Goal: Information Seeking & Learning: Find specific page/section

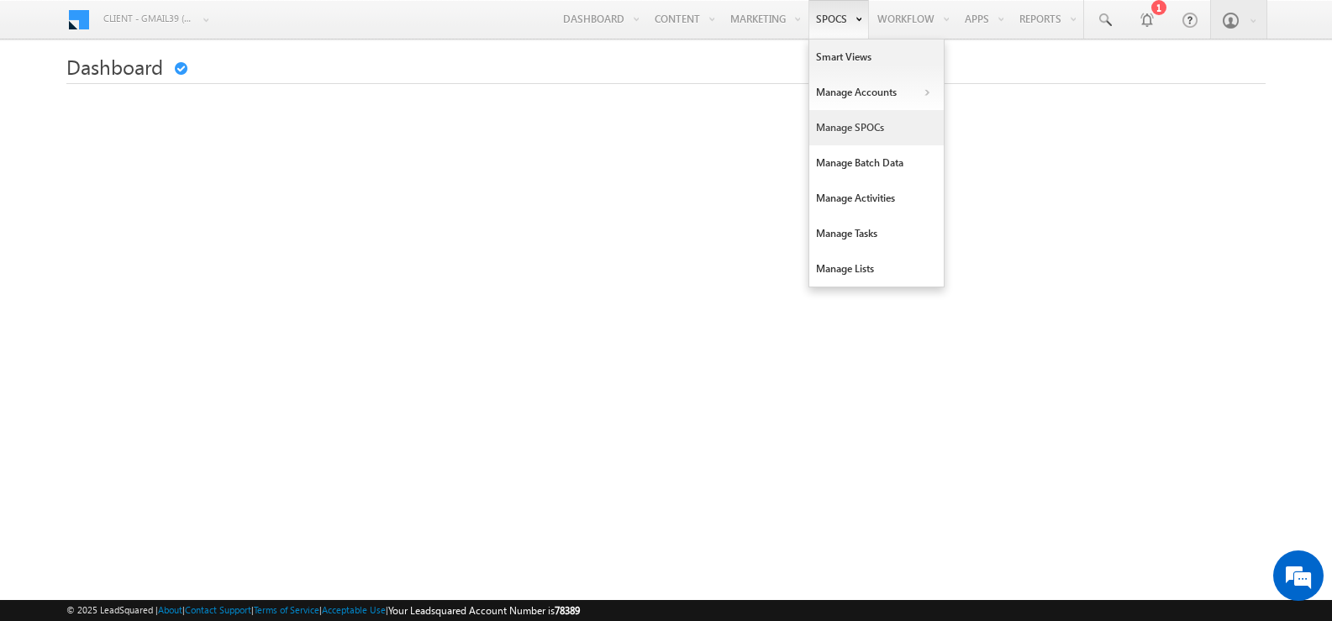
click at [852, 133] on link "Manage SPOCs" at bounding box center [877, 127] width 134 height 35
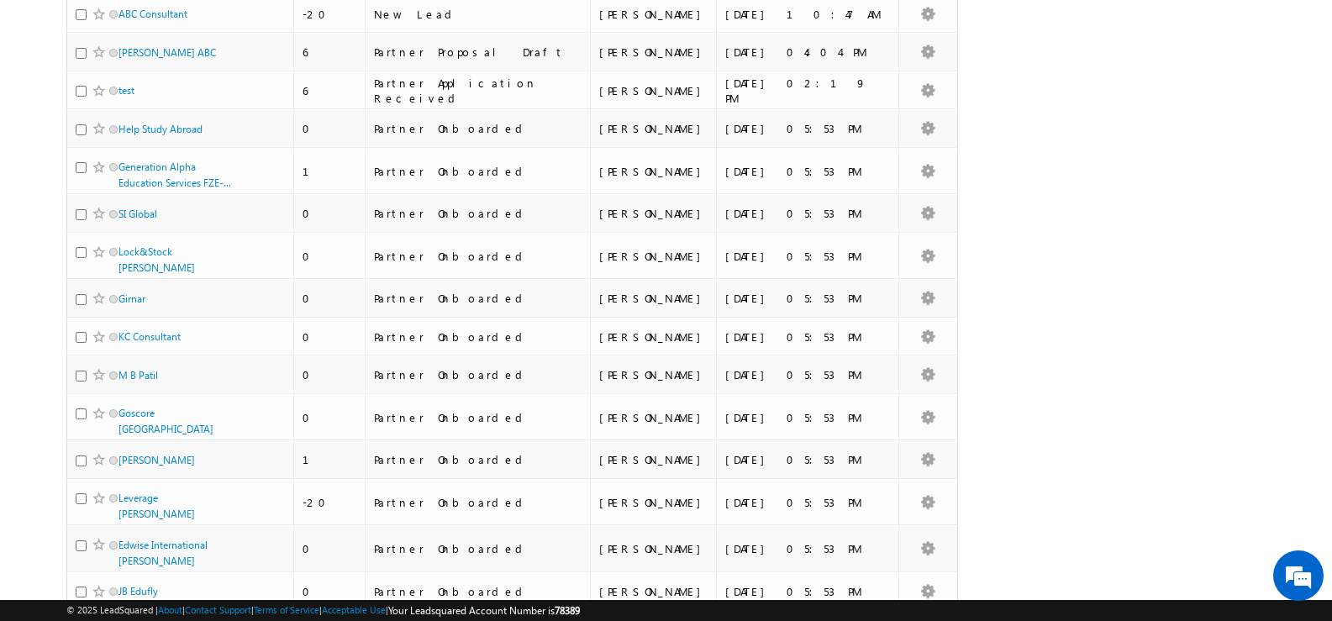
scroll to position [679, 0]
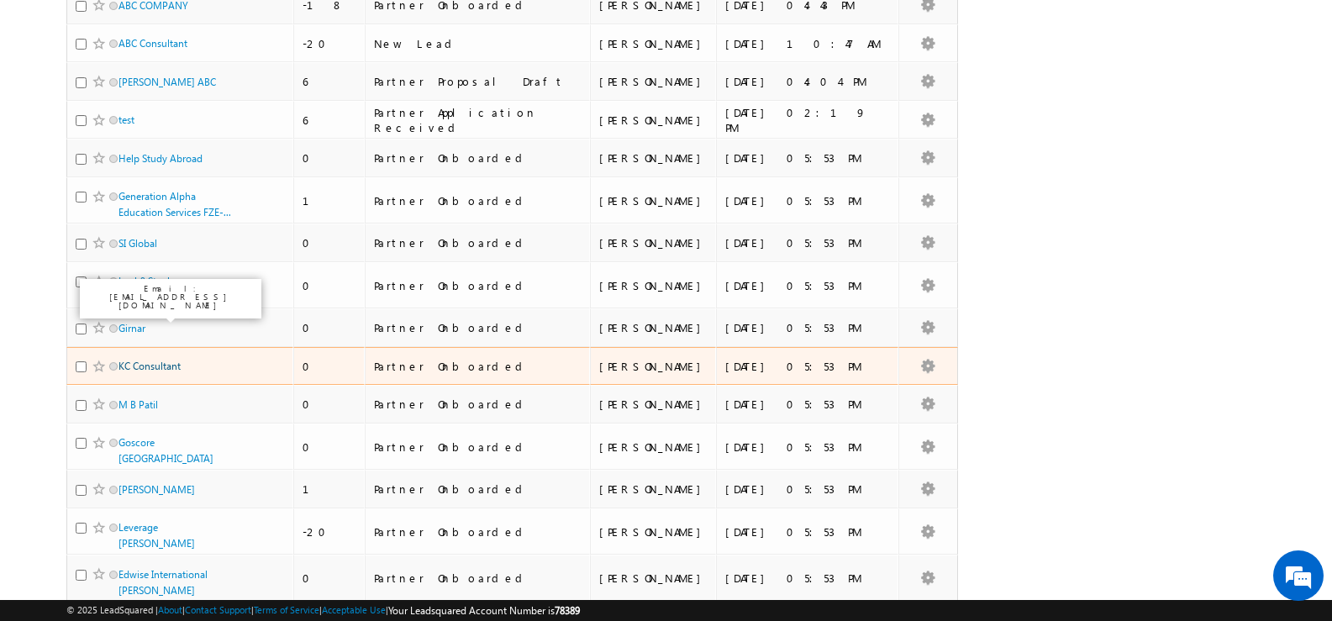
click at [155, 360] on link "KC Consultant" at bounding box center [150, 366] width 62 height 13
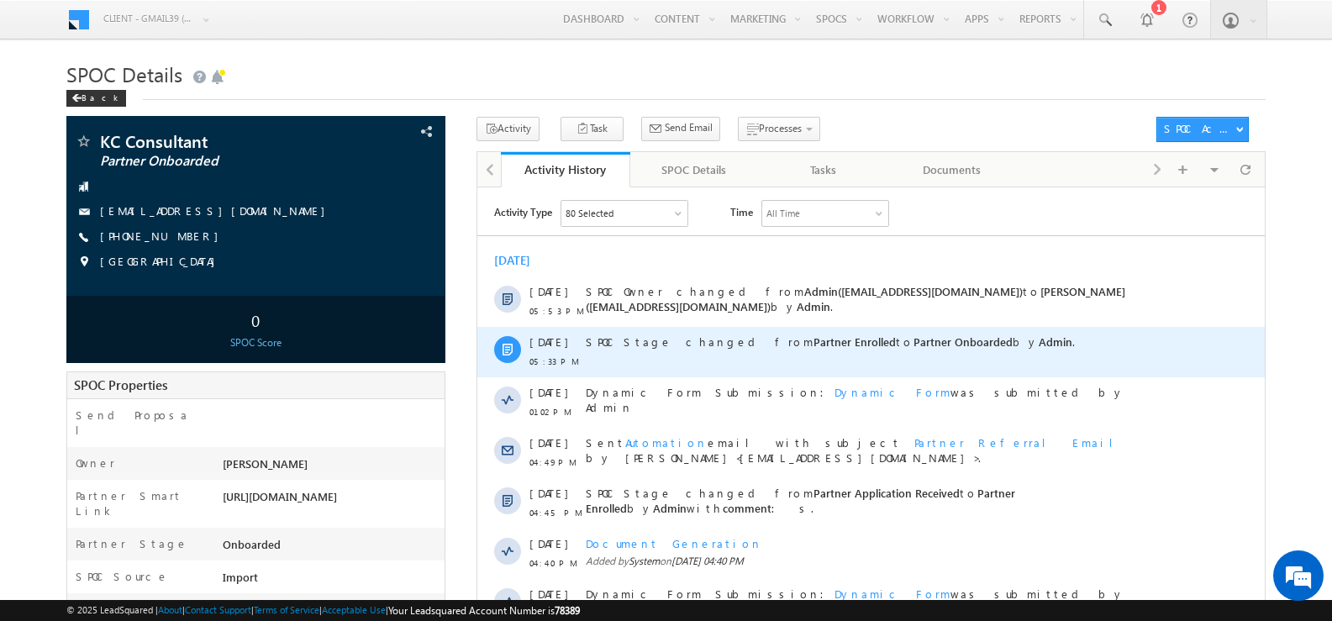
scroll to position [84, 0]
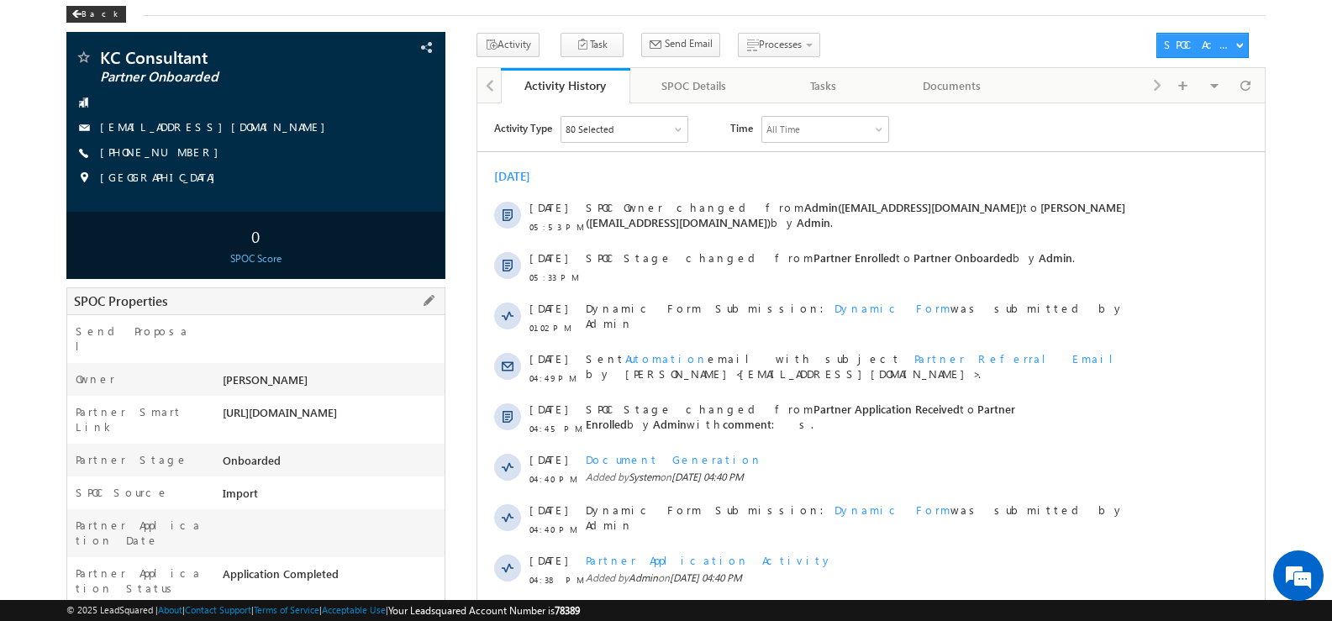
drag, startPoint x: 351, startPoint y: 401, endPoint x: 224, endPoint y: 399, distance: 126.1
click at [224, 404] on div "https://lsq.mx/YzeQ" at bounding box center [332, 416] width 226 height 24
copy div "https://lsq.mx/YzeQ"
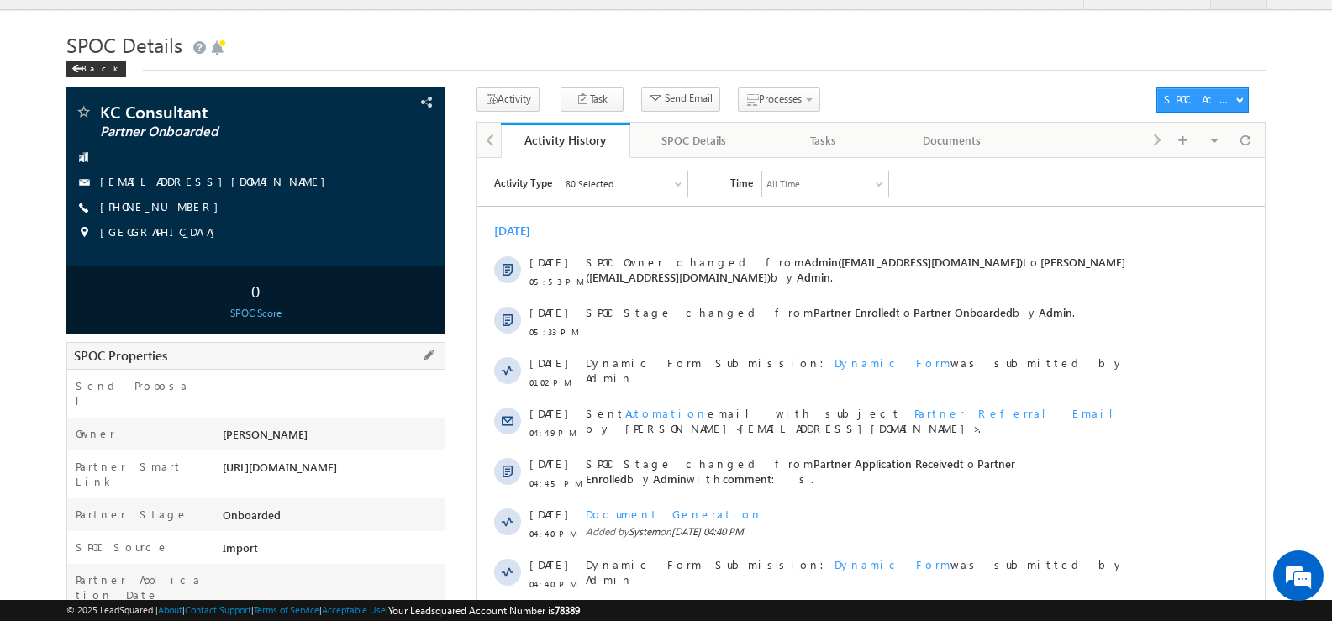
scroll to position [0, 0]
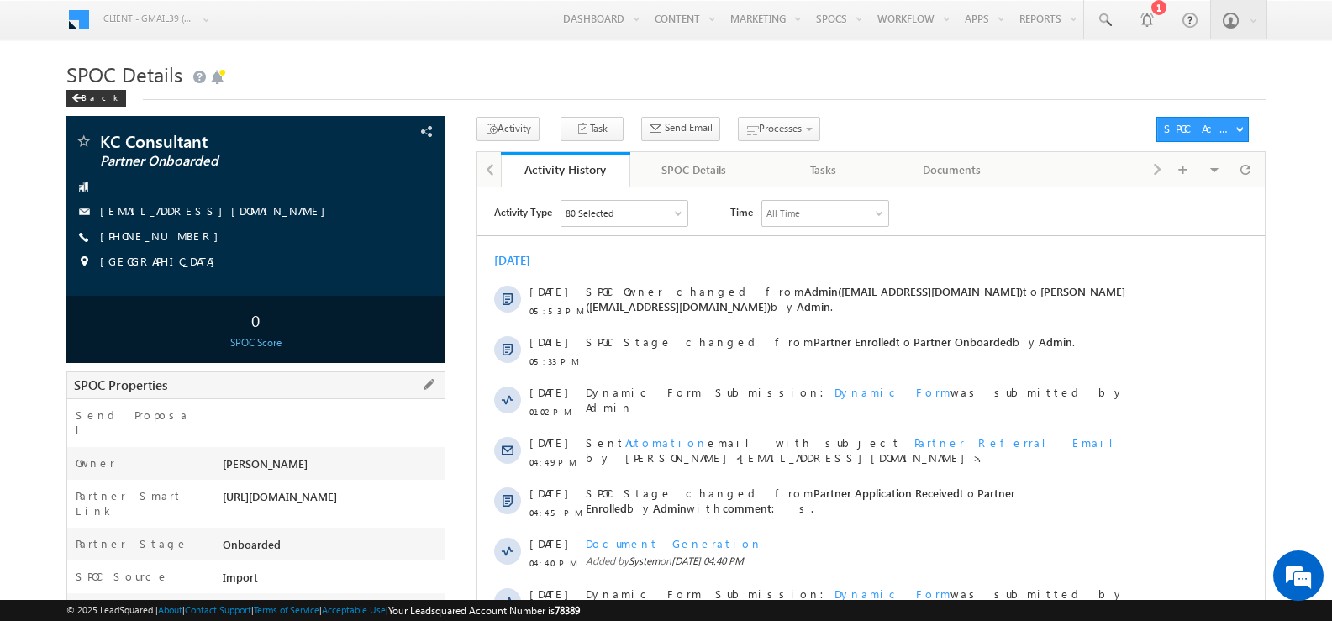
click at [339, 488] on div "https://lsq.mx/YzeQ" at bounding box center [332, 500] width 226 height 24
click at [225, 488] on div "https://lsq.mx/YzeQ" at bounding box center [332, 500] width 226 height 24
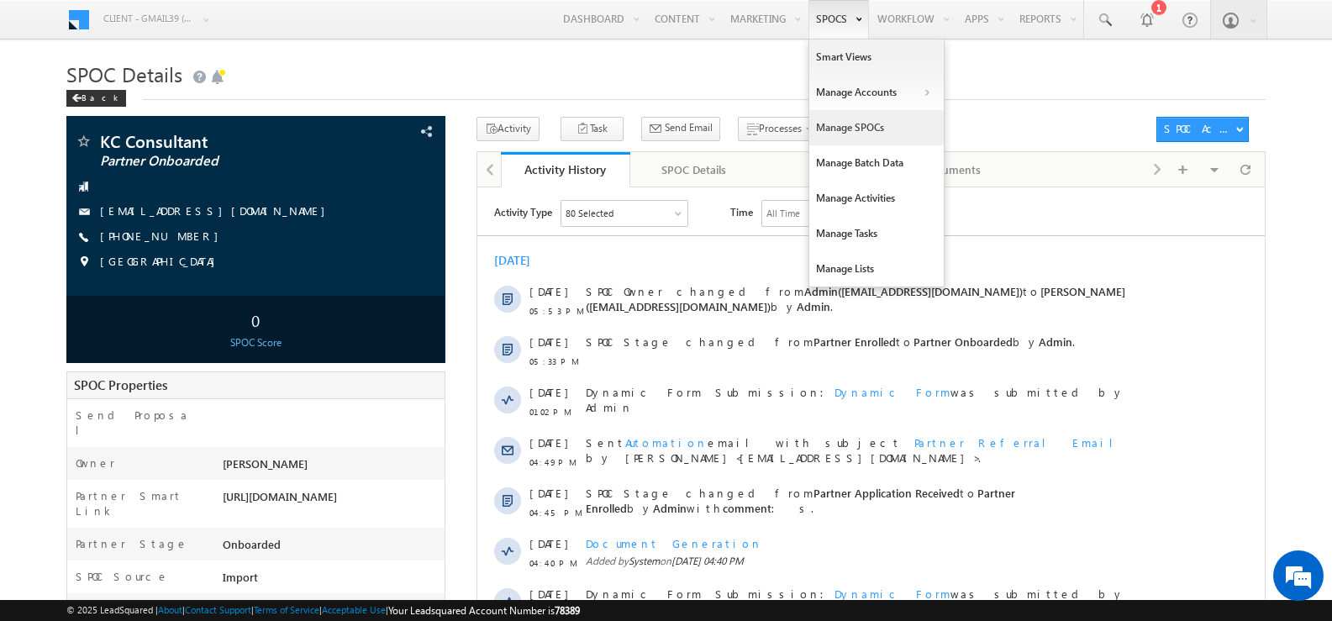
click at [846, 133] on link "Manage SPOCs" at bounding box center [877, 127] width 134 height 35
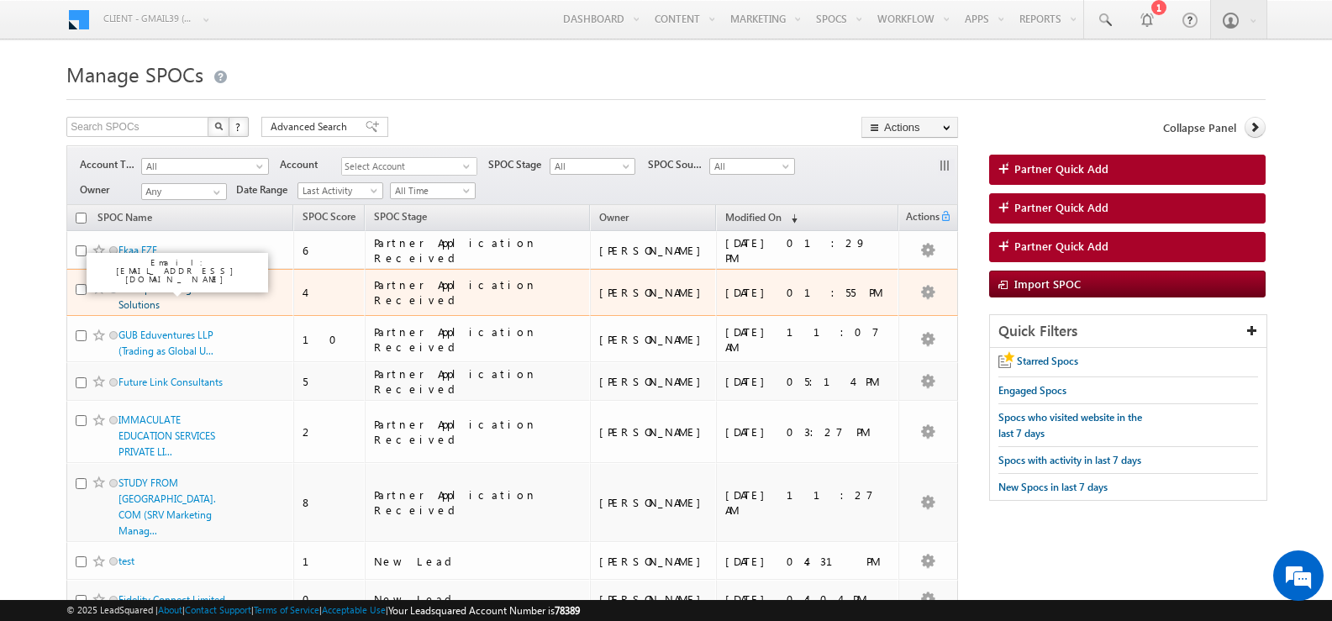
click at [152, 290] on link "CanAlpha Immigration Solutions" at bounding box center [168, 296] width 99 height 29
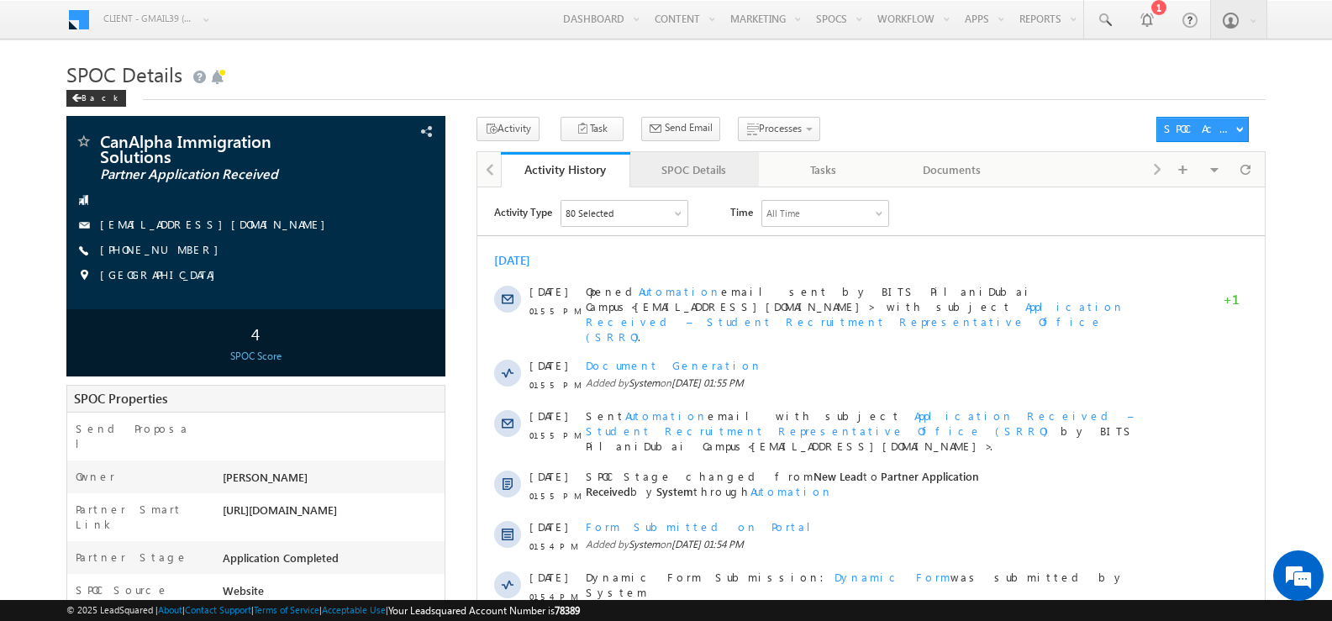
click at [707, 165] on div "SPOC Details" at bounding box center [694, 170] width 101 height 20
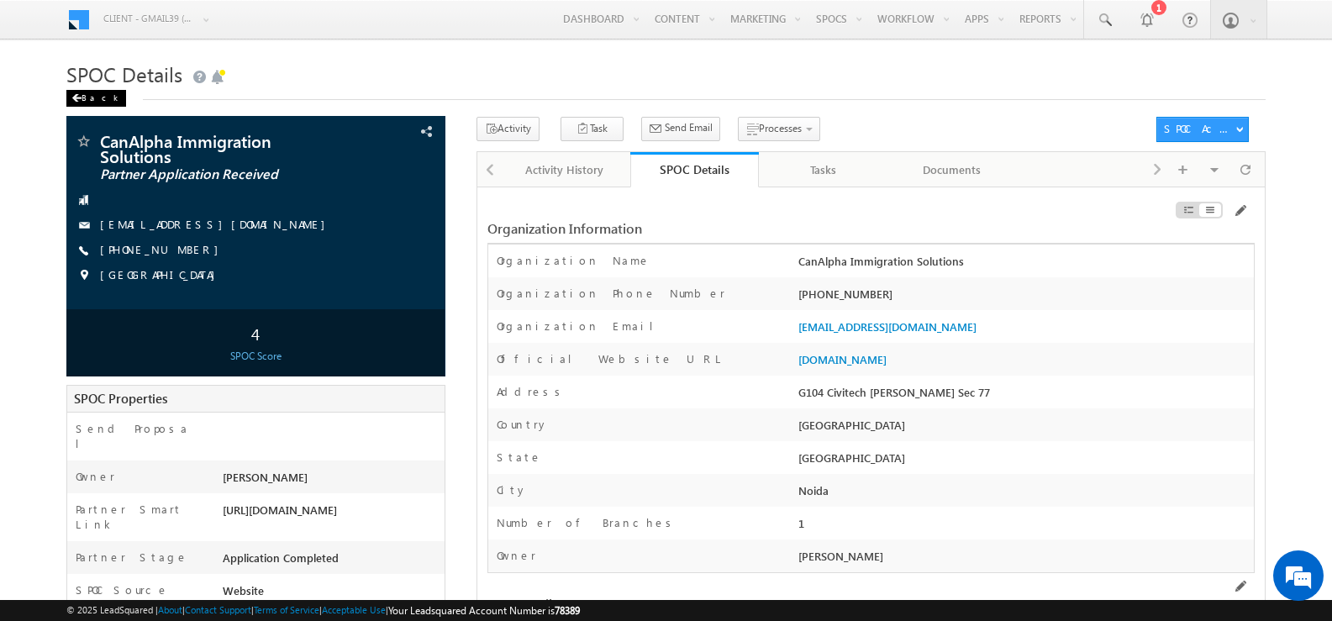
click at [92, 94] on div "Back" at bounding box center [96, 98] width 60 height 17
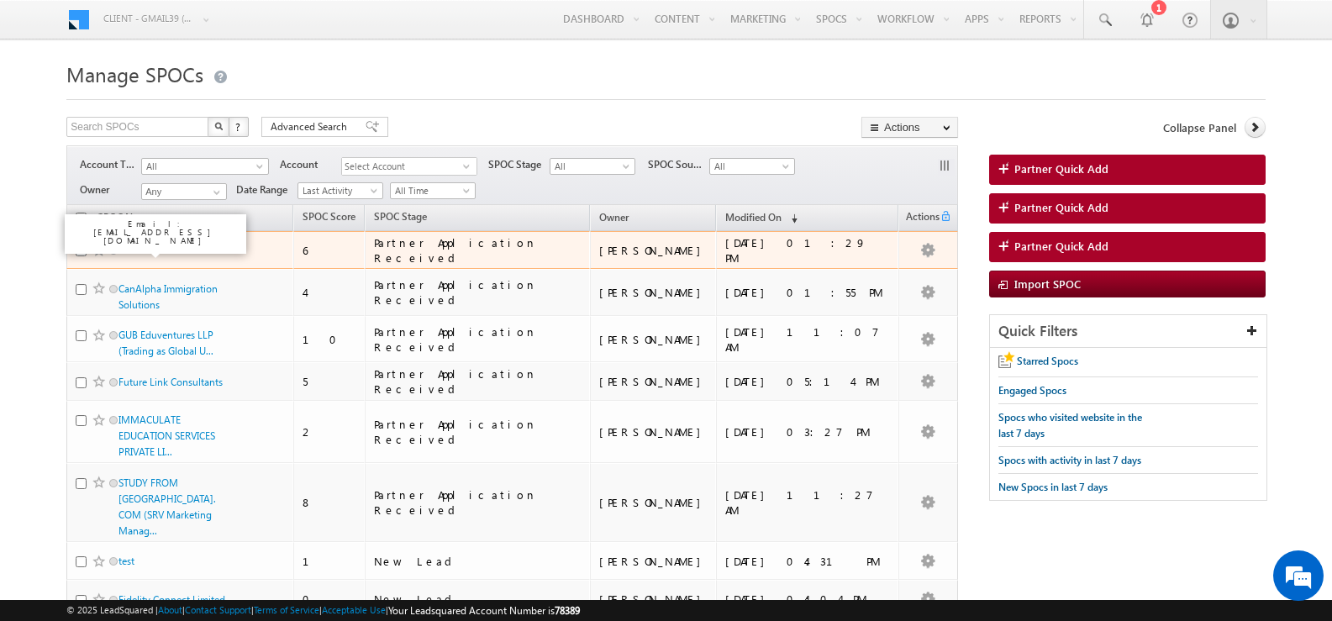
click at [133, 250] on link "Ekaa FZE" at bounding box center [138, 250] width 39 height 13
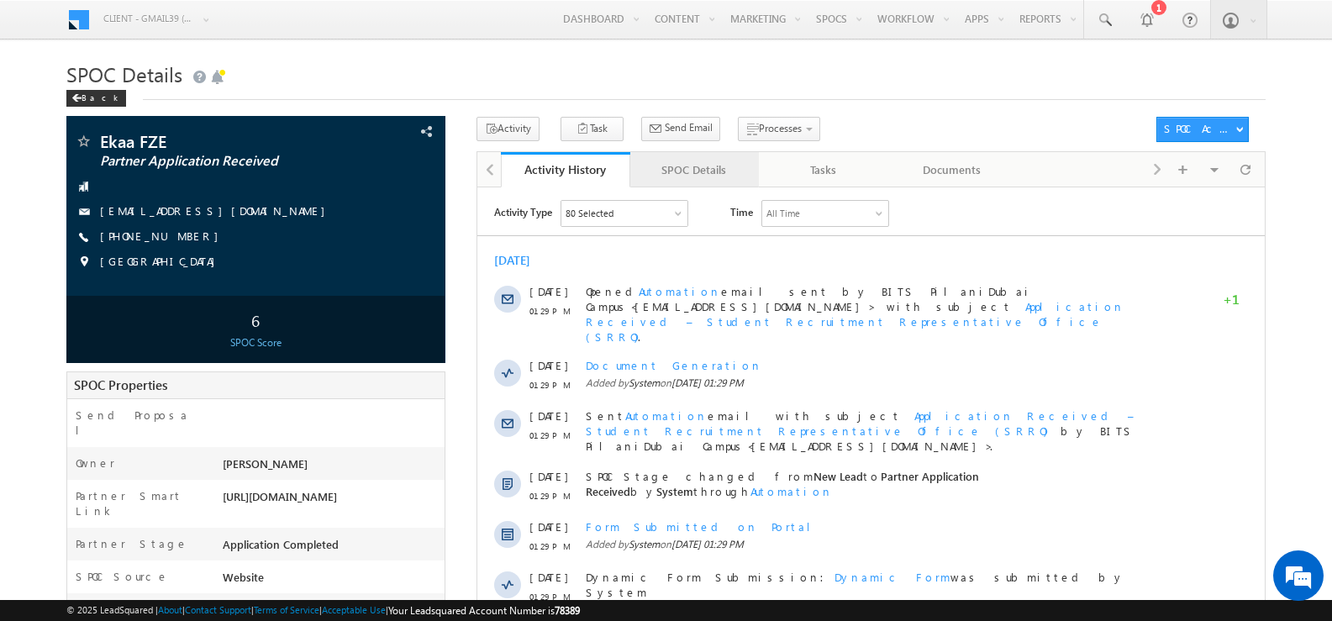
click at [683, 164] on div "SPOC Details" at bounding box center [694, 170] width 101 height 20
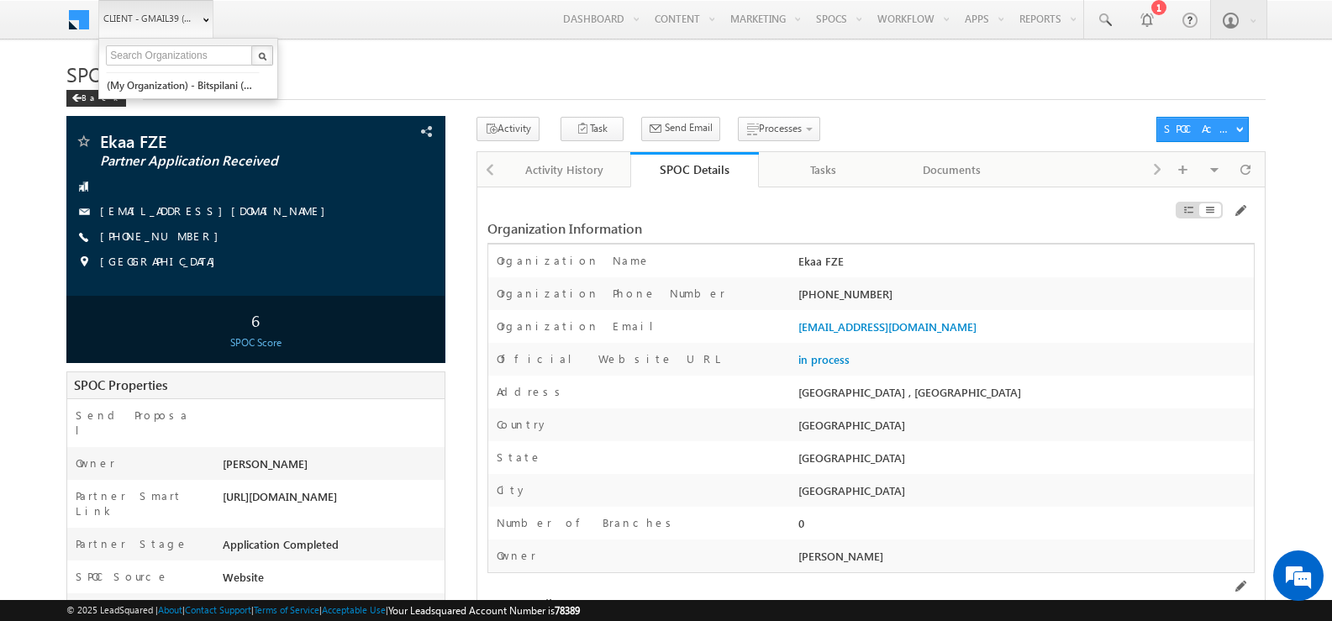
click at [194, 18] on link "Client - gmail39 (78389)" at bounding box center [155, 19] width 115 height 38
click at [177, 87] on link "(My Organization) - bitspilani (71865)" at bounding box center [183, 85] width 154 height 26
